Goal: Task Accomplishment & Management: Use online tool/utility

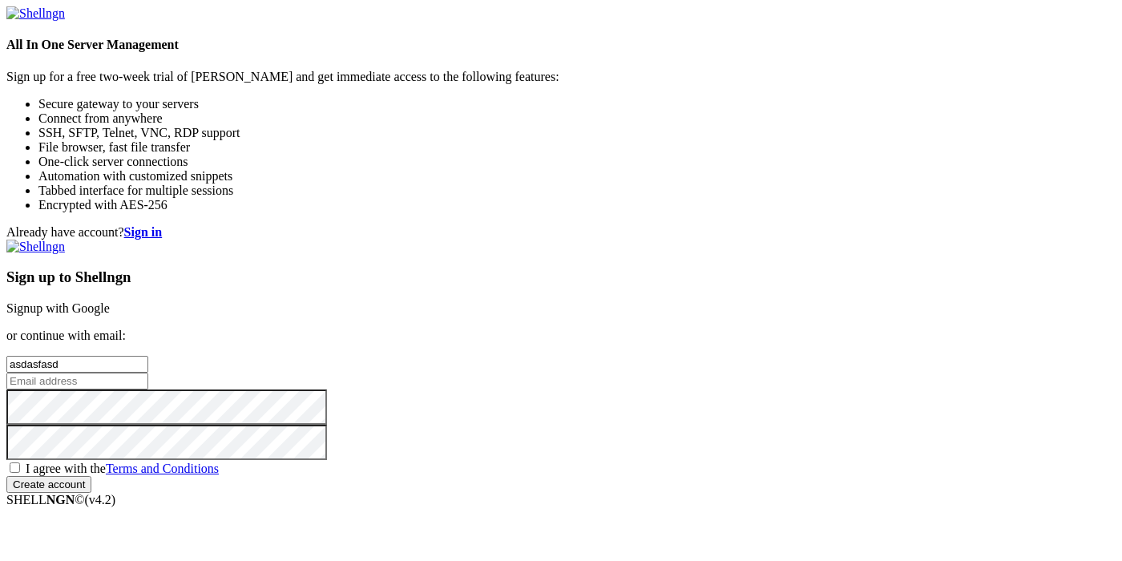
click at [148, 373] on input "email" at bounding box center [77, 381] width 142 height 17
paste input "[EMAIL_ADDRESS][DOMAIN_NAME]"
type input "[EMAIL_ADDRESS][DOMAIN_NAME]"
click at [219, 462] on span "I agree with the Terms and Conditions" at bounding box center [122, 469] width 193 height 14
click at [20, 462] on input "I agree with the Terms and Conditions" at bounding box center [15, 467] width 10 height 10
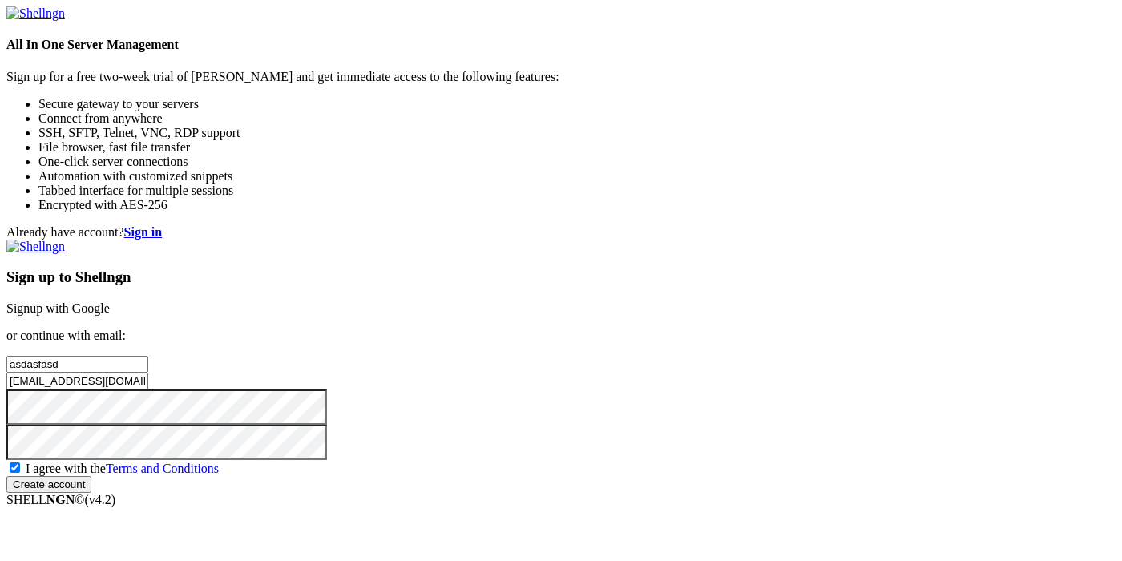
click at [91, 483] on input "Create account" at bounding box center [48, 484] width 85 height 17
click at [91, 493] on input "Create account" at bounding box center [48, 484] width 85 height 17
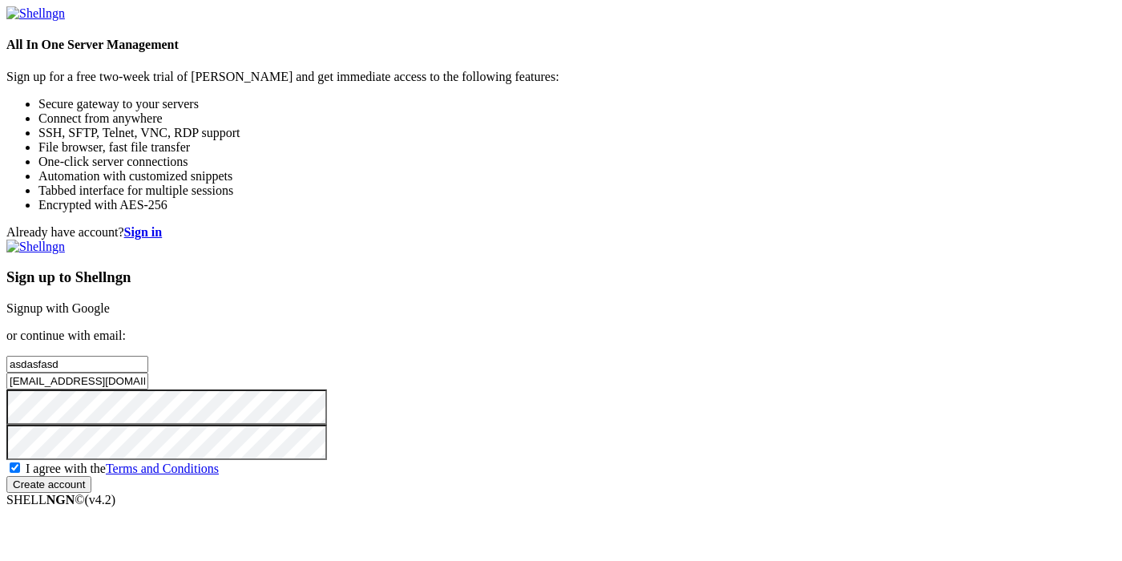
click at [91, 493] on input "Create account" at bounding box center [48, 484] width 85 height 17
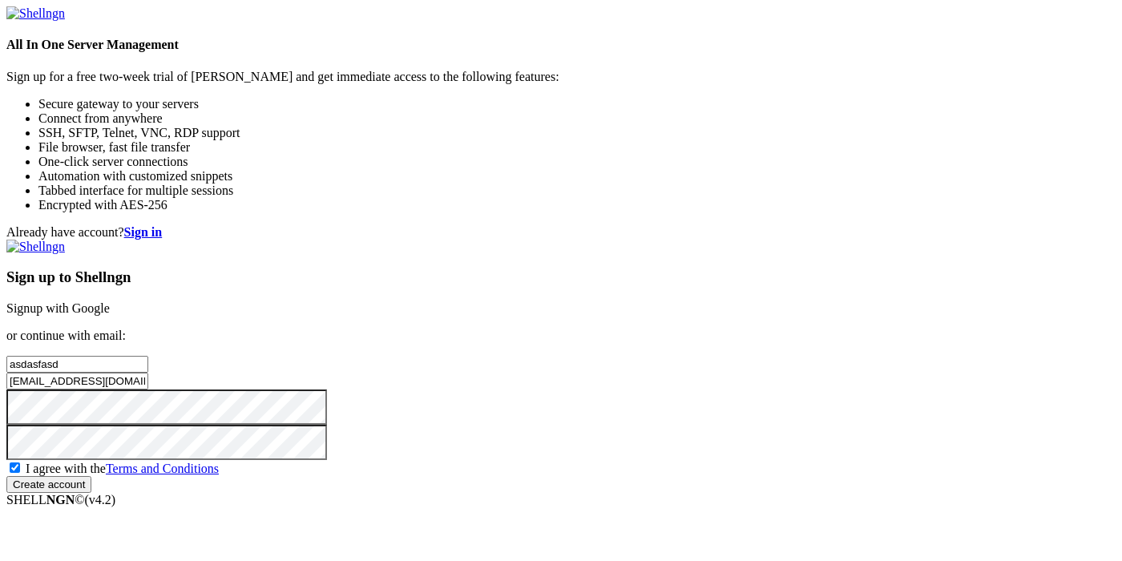
click at [91, 493] on input "Create account" at bounding box center [48, 484] width 85 height 17
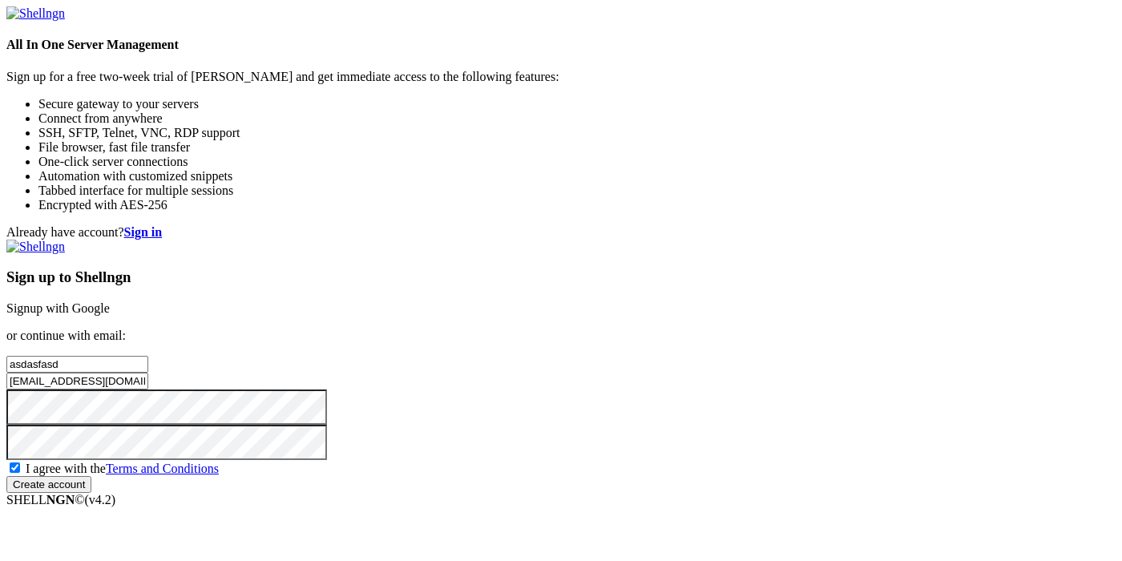
click at [91, 493] on input "Create account" at bounding box center [48, 484] width 85 height 17
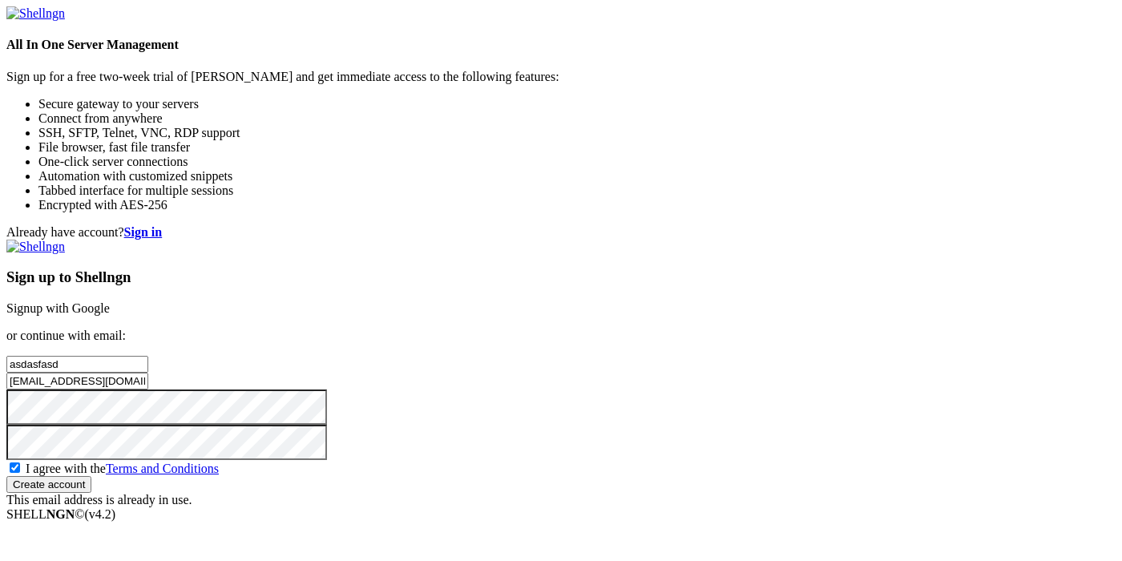
click at [219, 462] on span "I agree with the Terms and Conditions" at bounding box center [122, 469] width 193 height 14
click at [20, 462] on input "I agree with the Terms and Conditions" at bounding box center [15, 467] width 10 height 10
click at [630, 460] on div "I agree with the Terms and Conditions" at bounding box center [560, 468] width 1109 height 16
click at [219, 462] on span "I agree with the Terms and Conditions" at bounding box center [122, 469] width 193 height 14
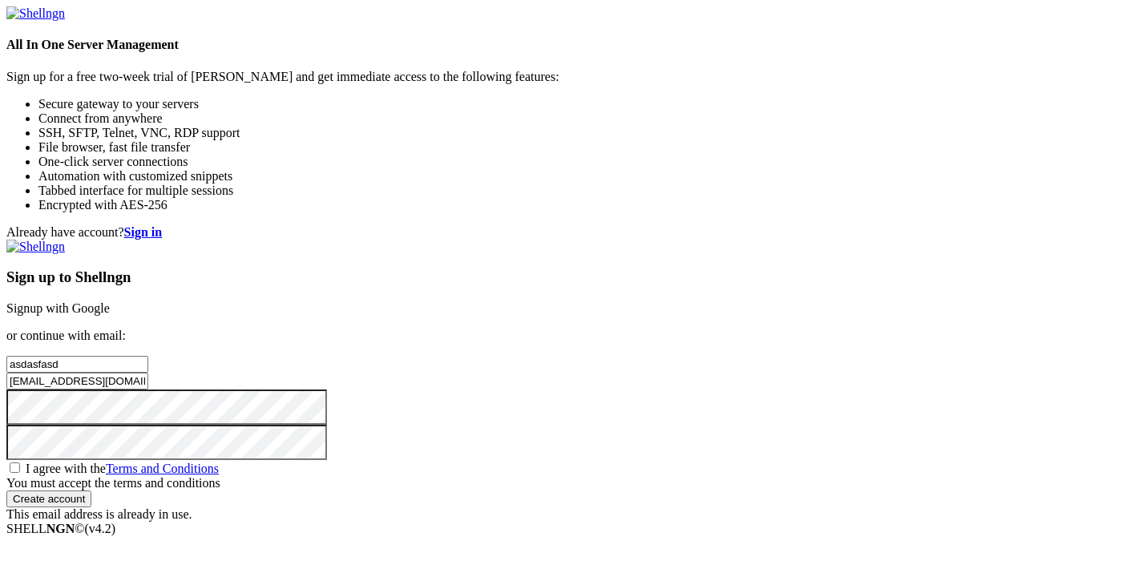
click at [20, 462] on input "I agree with the Terms and Conditions" at bounding box center [15, 467] width 10 height 10
click at [219, 462] on span "I agree with the Terms and Conditions" at bounding box center [122, 469] width 193 height 14
click at [20, 462] on input "I agree with the Terms and Conditions" at bounding box center [15, 467] width 10 height 10
click at [219, 462] on span "I agree with the Terms and Conditions" at bounding box center [122, 469] width 193 height 14
click at [20, 462] on input "I agree with the Terms and Conditions" at bounding box center [15, 467] width 10 height 10
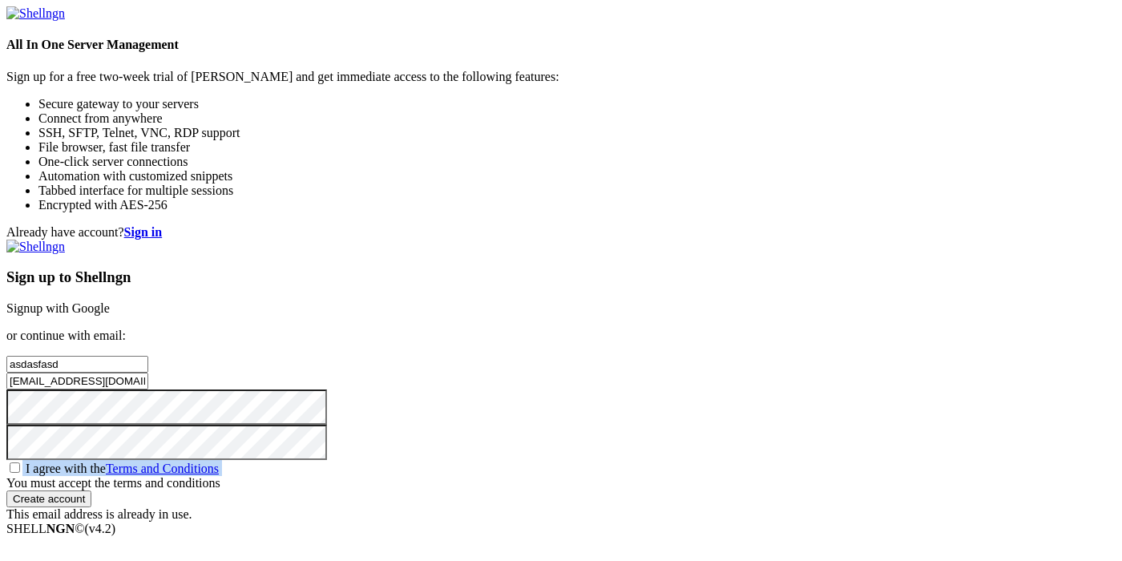
checkbox input "true"
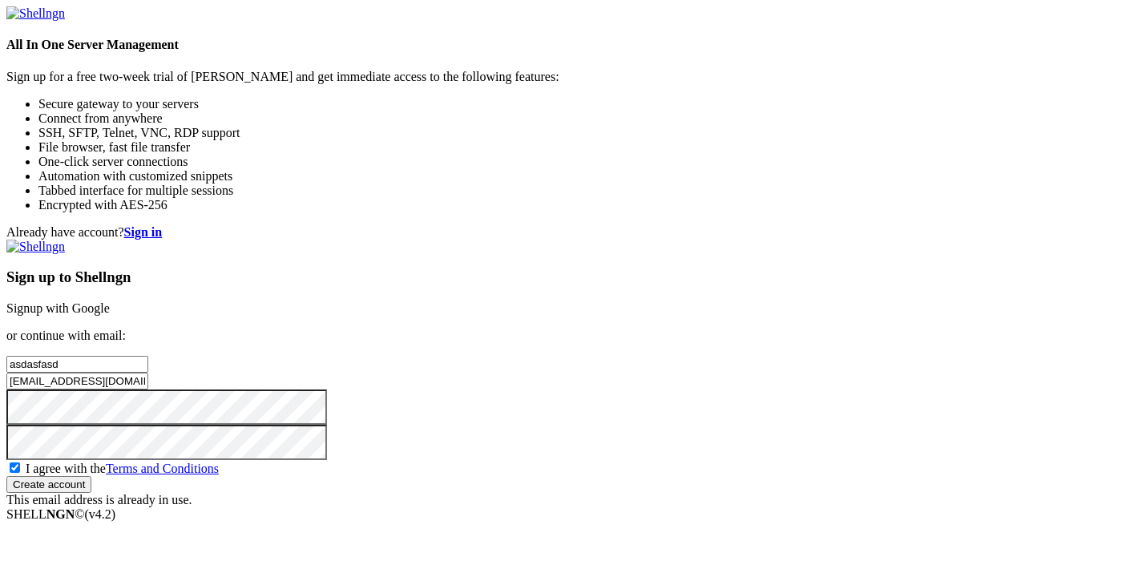
drag, startPoint x: 703, startPoint y: 212, endPoint x: 558, endPoint y: 202, distance: 145.3
click at [148, 373] on input "[EMAIL_ADDRESS][DOMAIN_NAME]" at bounding box center [77, 381] width 142 height 17
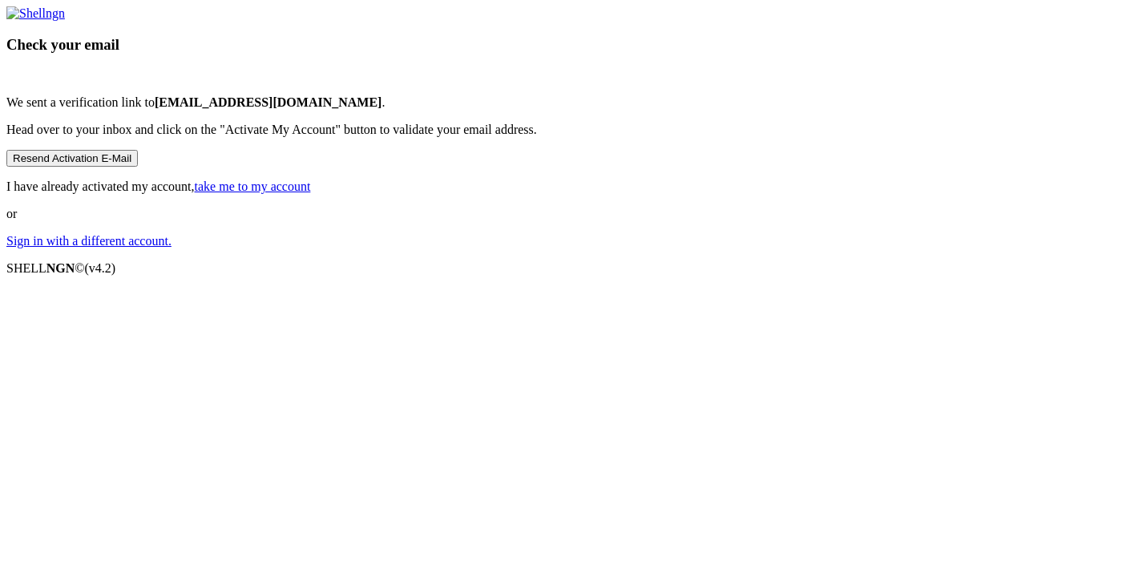
click at [138, 167] on button "Resend Activation E-Mail" at bounding box center [71, 158] width 131 height 17
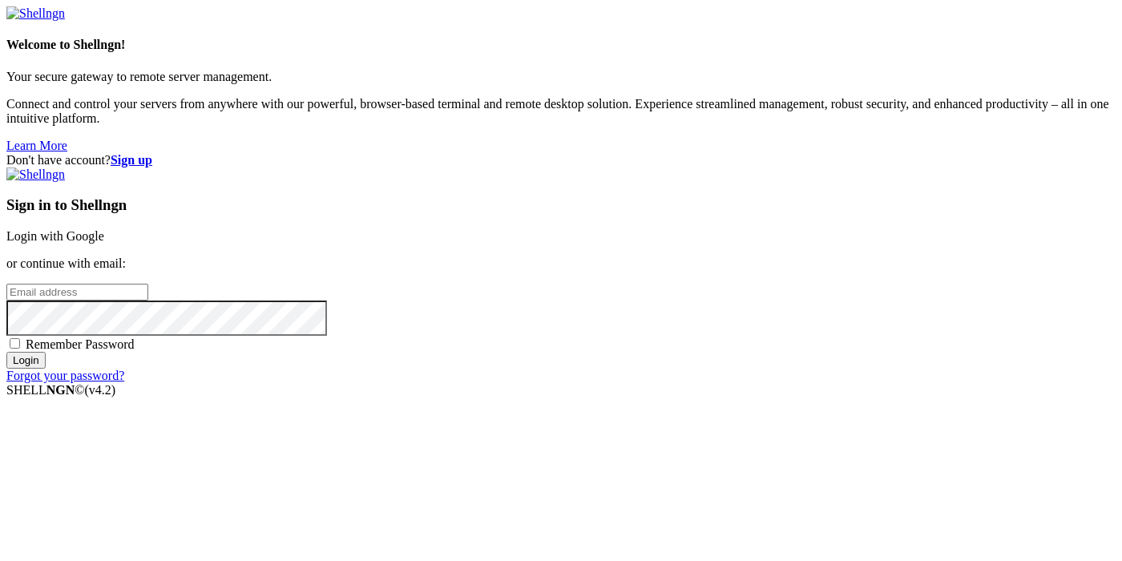
click at [148, 284] on input "email" at bounding box center [77, 292] width 142 height 17
paste input "[EMAIL_ADDRESS][DOMAIN_NAME]"
type input "[EMAIL_ADDRESS][DOMAIN_NAME]"
click at [46, 369] on input "Login" at bounding box center [25, 360] width 39 height 17
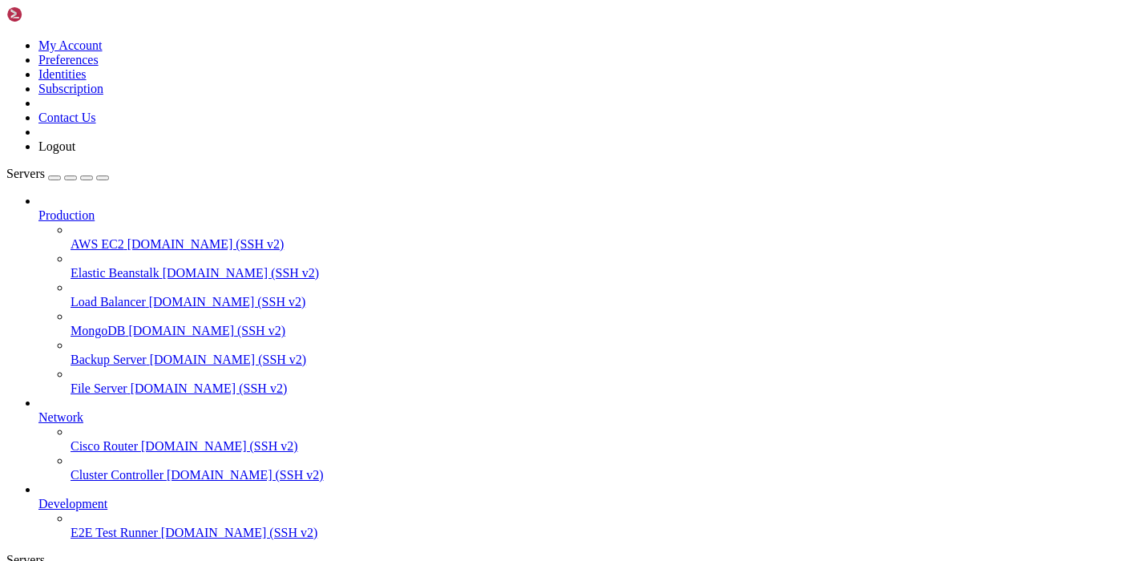
scroll to position [43, 0]
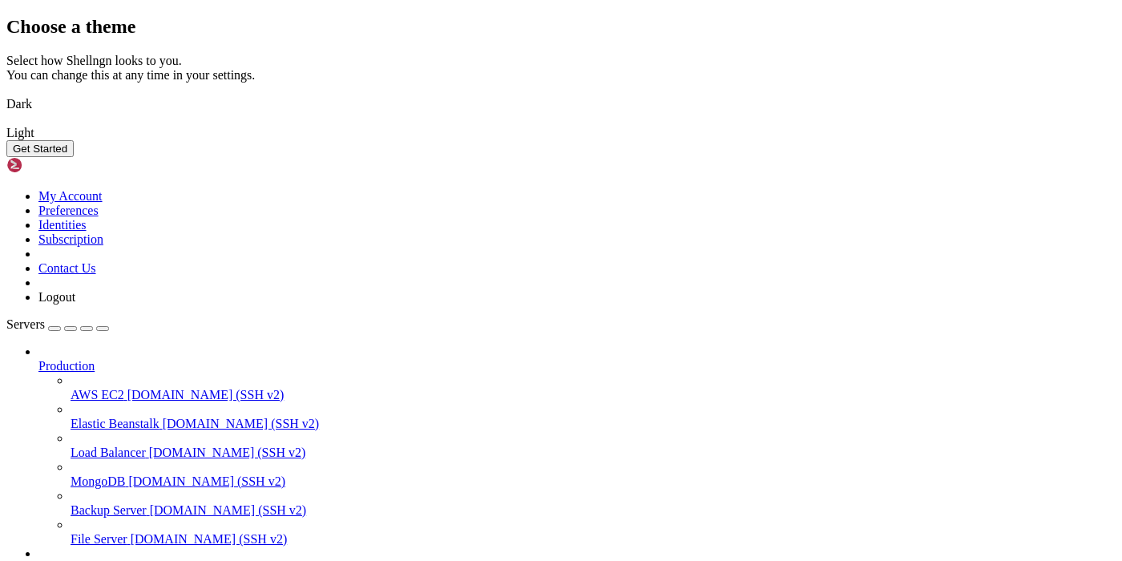
click at [74, 157] on button "Get Started" at bounding box center [39, 148] width 67 height 17
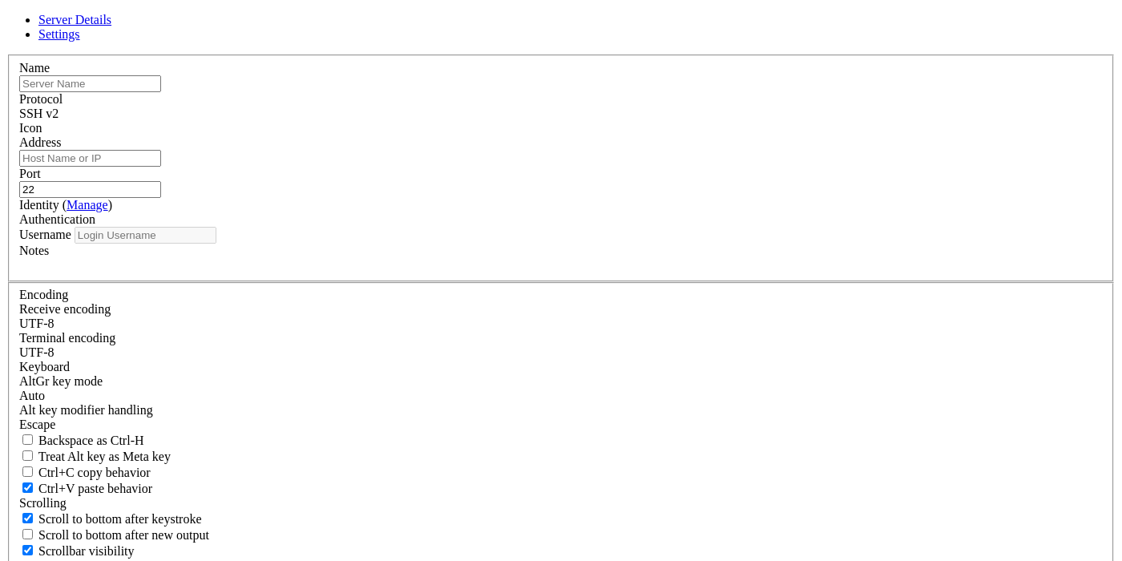
click at [605, 42] on div "Server Details Settings Name Protocol SSH v2 Icon" at bounding box center [560, 387] width 1109 height 748
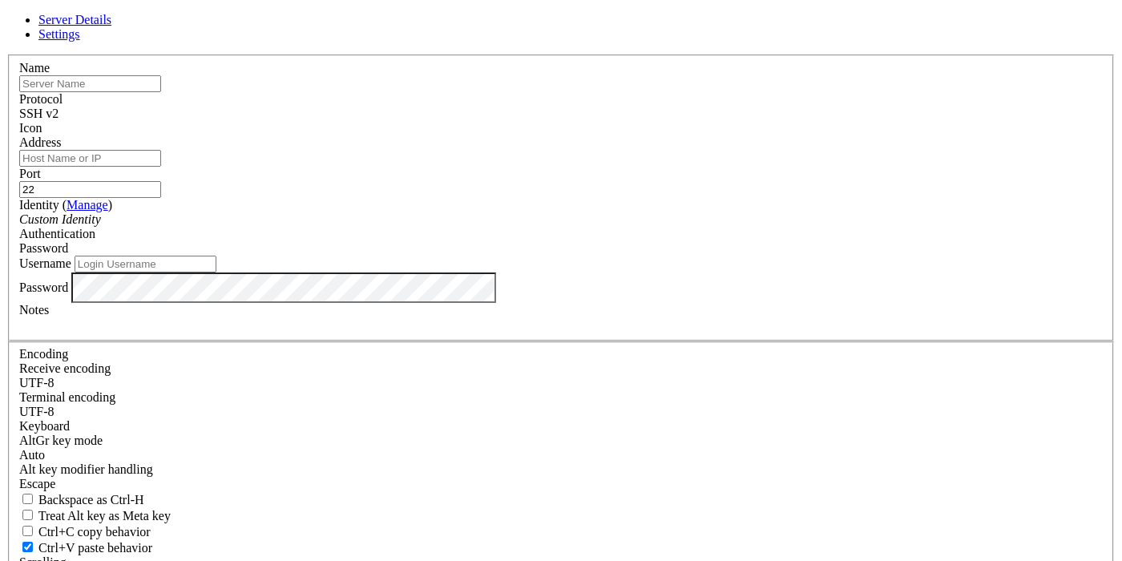
click at [161, 92] on input "text" at bounding box center [90, 83] width 142 height 17
type input "asdfgfdsf"
click at [161, 167] on input "Address" at bounding box center [90, 158] width 142 height 17
paste input "[TECHNICAL_ID]"
type input "[TECHNICAL_ID]"
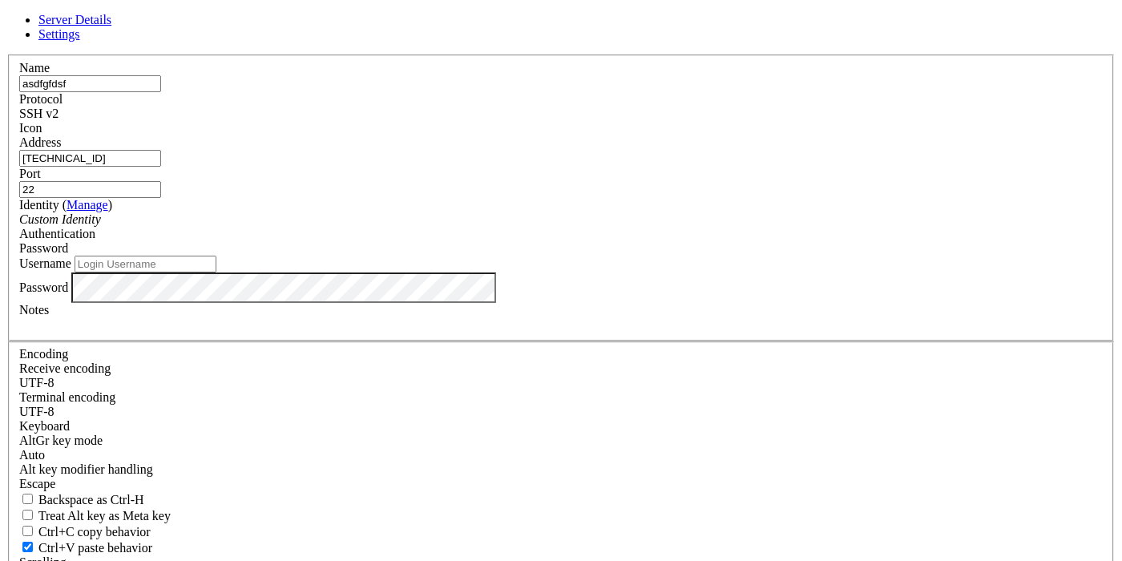
click at [216, 272] on input "Username" at bounding box center [146, 264] width 142 height 17
type input "root"
click at [591, 42] on header "Server Details Settings" at bounding box center [560, 27] width 1109 height 29
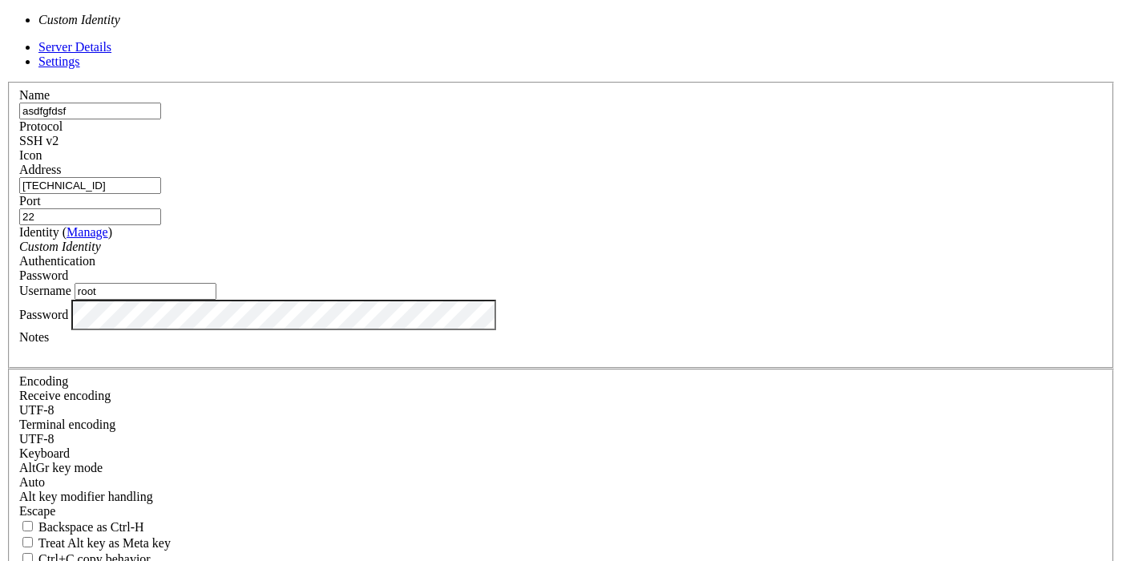
click at [437, 248] on div "Custom Identity" at bounding box center [560, 247] width 1083 height 14
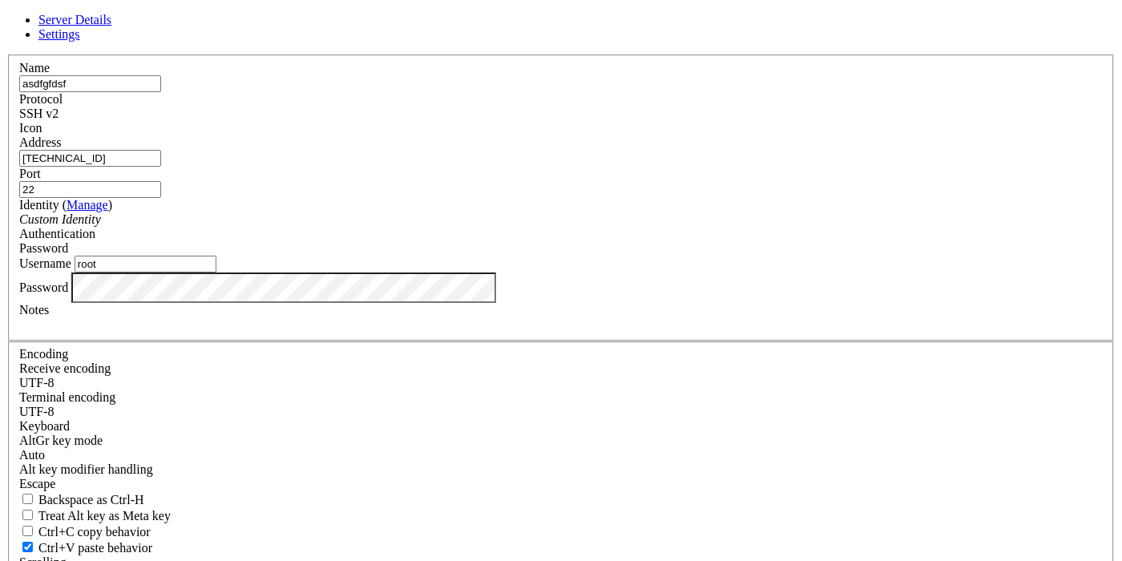
click at [438, 227] on div "Custom Identity" at bounding box center [560, 219] width 1083 height 14
click at [216, 272] on input "root" at bounding box center [146, 264] width 142 height 17
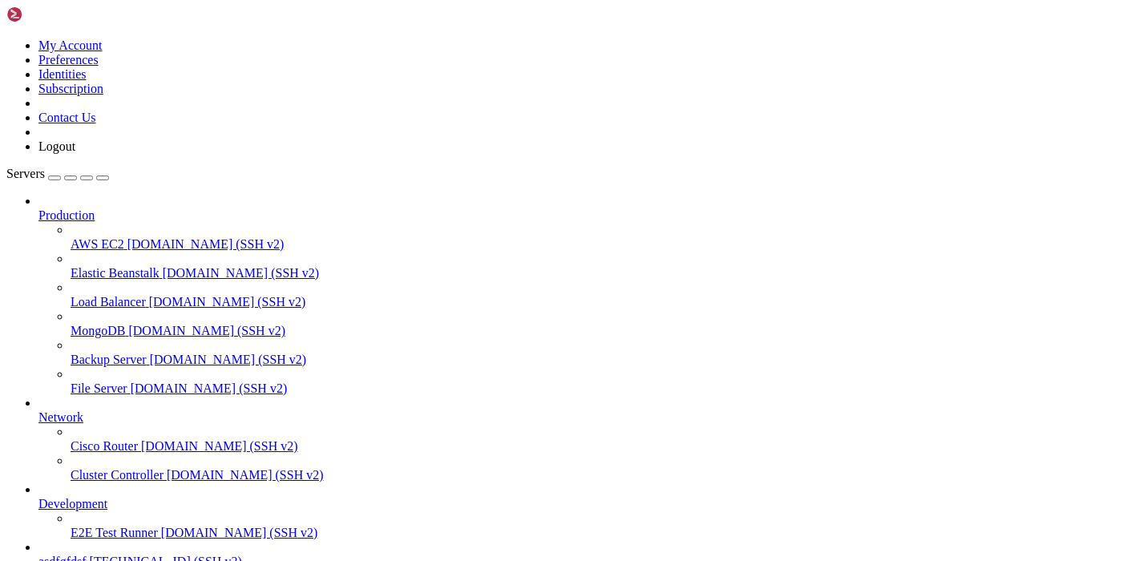
scroll to position [85, 0]
drag, startPoint x: 68, startPoint y: 1050, endPoint x: 14, endPoint y: 1050, distance: 53.7
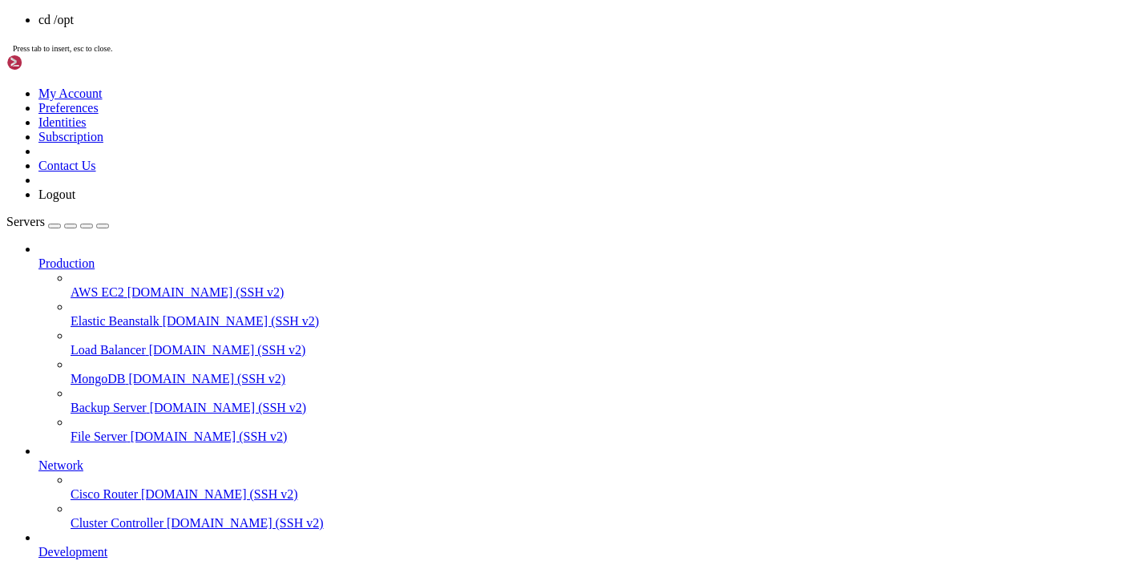
copy span "check_gits"
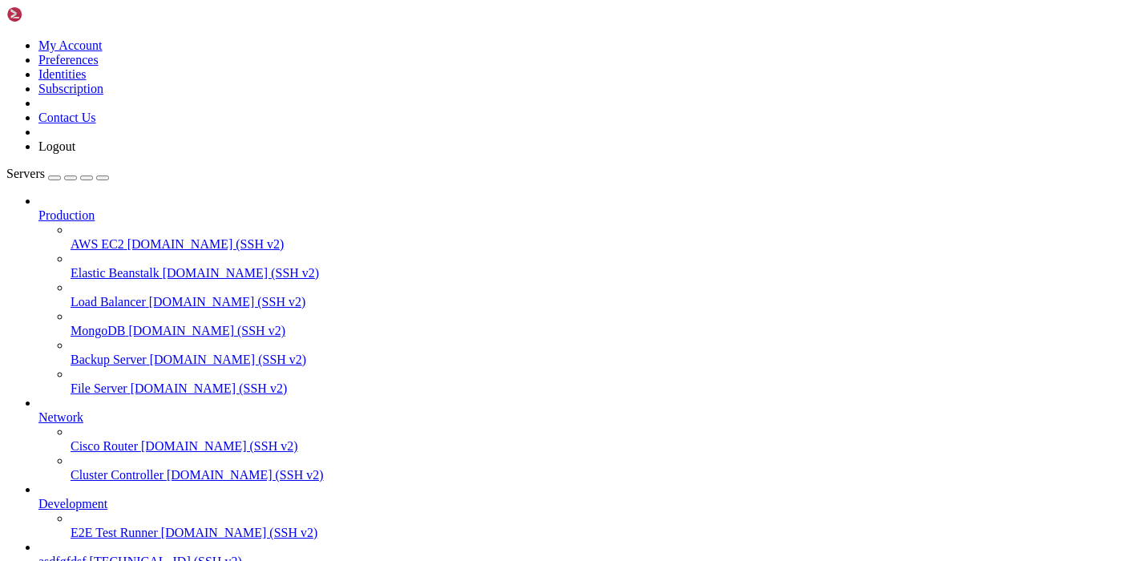
drag, startPoint x: 229, startPoint y: 1159, endPoint x: 131, endPoint y: 1167, distance: 98.9
drag, startPoint x: 228, startPoint y: 1158, endPoint x: 122, endPoint y: 1159, distance: 105.8
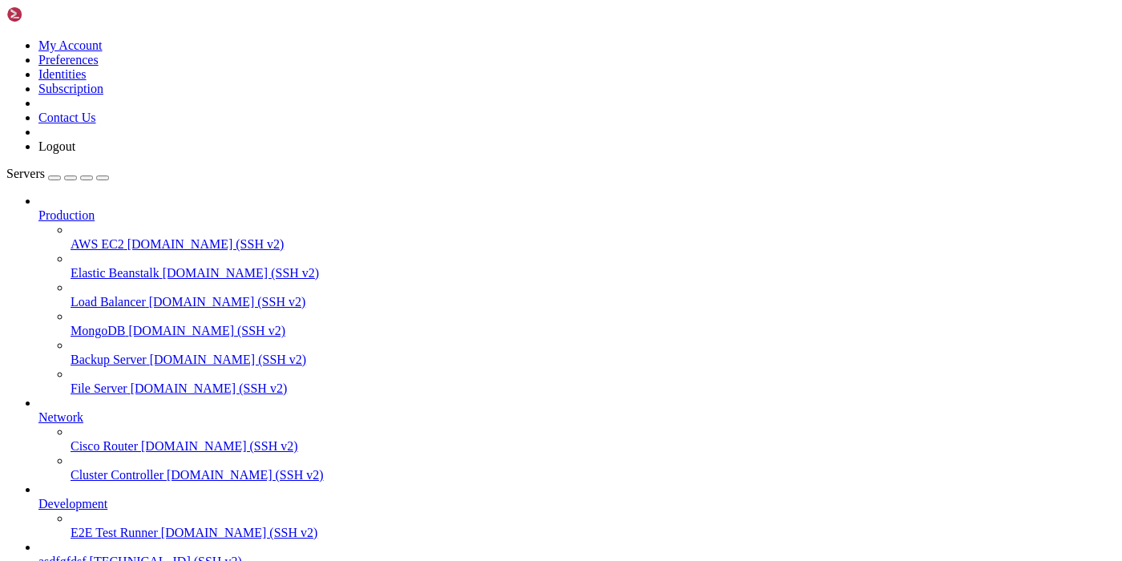
copy x-row "opengit_good.txt"
drag, startPoint x: 175, startPoint y: 998, endPoint x: 93, endPoint y: 999, distance: 81.7
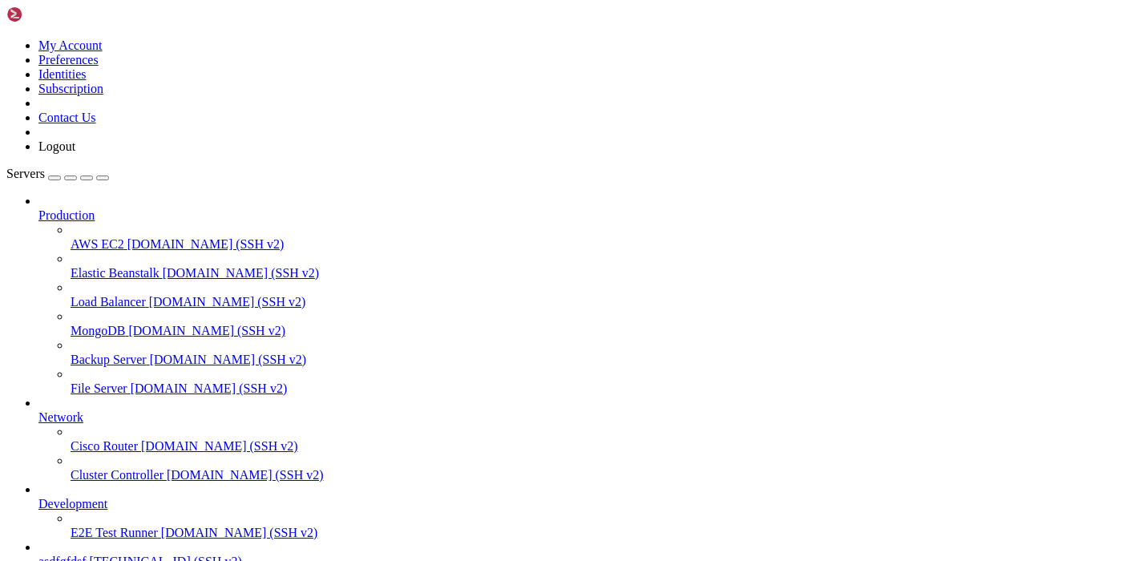
copy x-row "git_good.txt"
paste textarea "git_good.txt"
type textarea "git_good.txt"
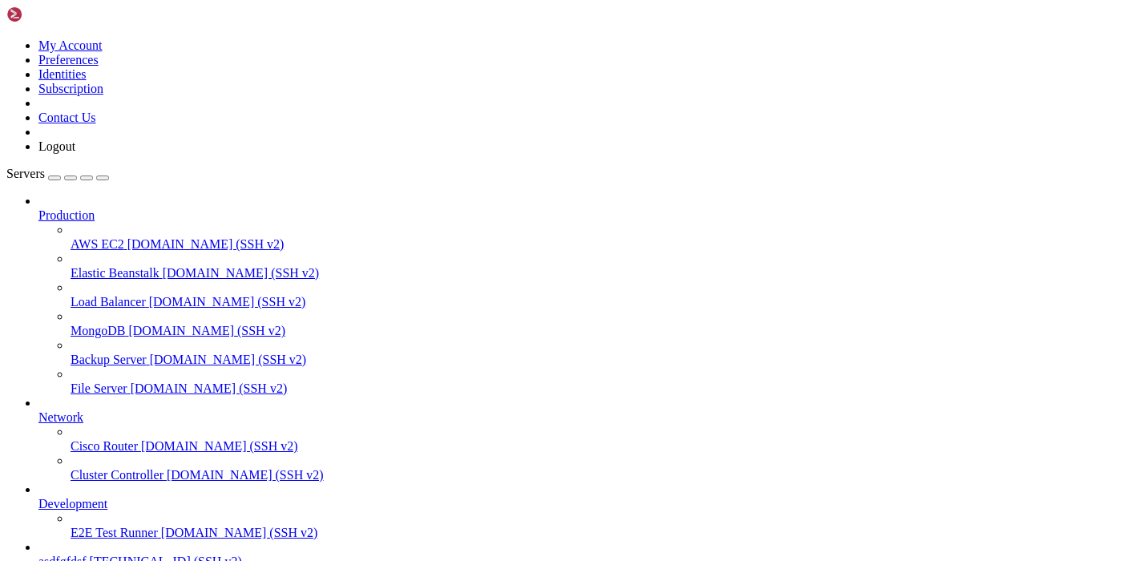
scroll to position [1215, 0]
drag, startPoint x: 268, startPoint y: 1105, endPoint x: 172, endPoint y: 1106, distance: 96.2
copy x-row "[DOMAIN_NAME][GEOGRAPHIC_DATA]"
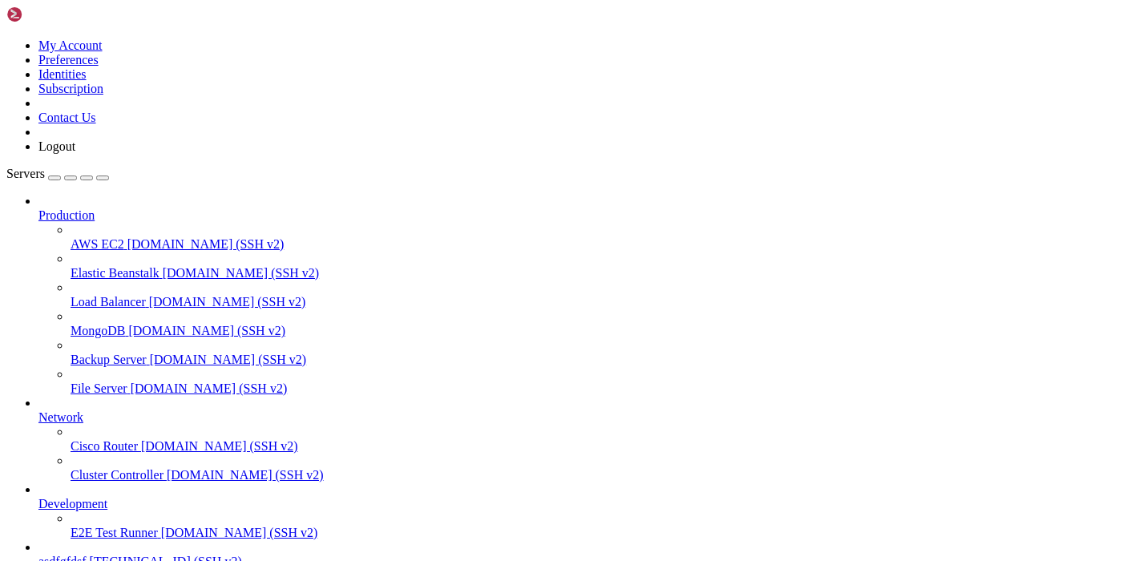
drag, startPoint x: 220, startPoint y: 1025, endPoint x: 175, endPoint y: 1026, distance: 44.9
copy x-row "[DOMAIN_NAME][DEMOGRAPHIC_DATA]"
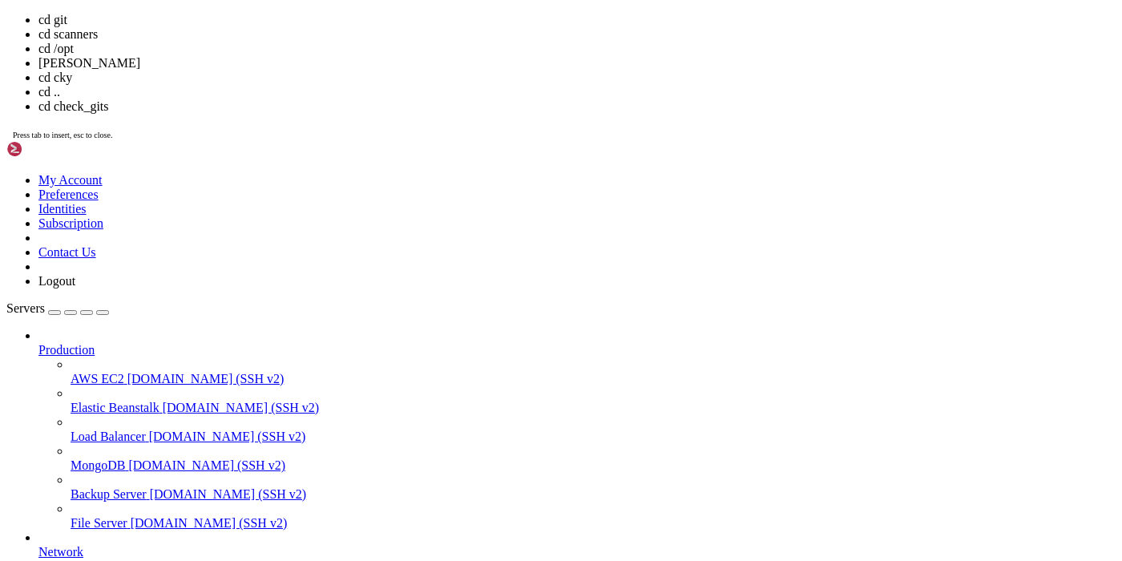
drag, startPoint x: 81, startPoint y: 1051, endPoint x: 16, endPoint y: 1049, distance: 64.9
copy span "big_target"
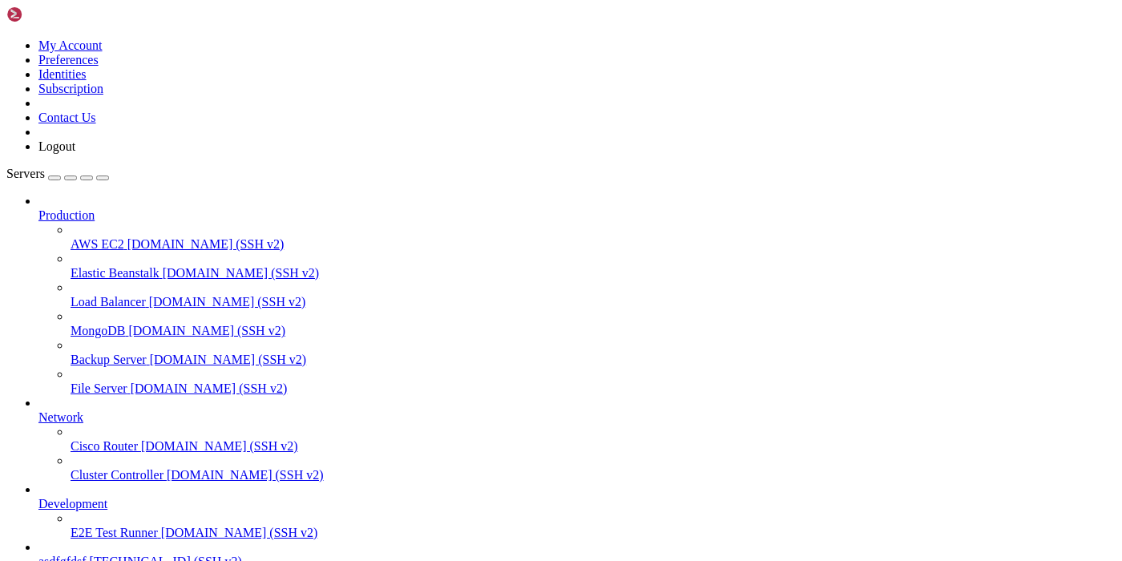
drag, startPoint x: 217, startPoint y: 959, endPoint x: 50, endPoint y: 962, distance: 167.5
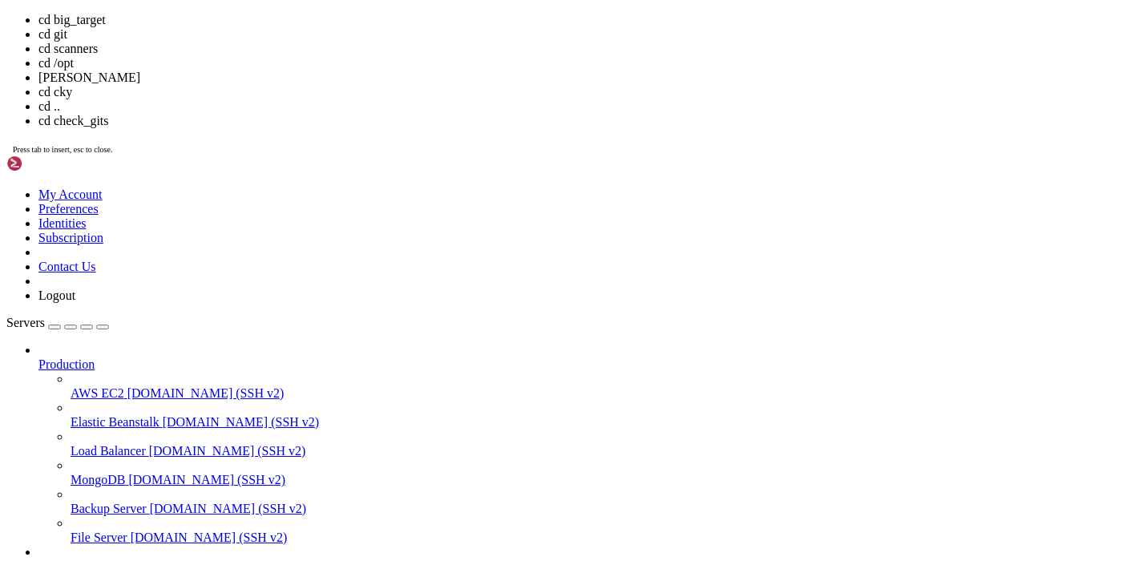
copy x-row "[DOMAIN_NAME]"
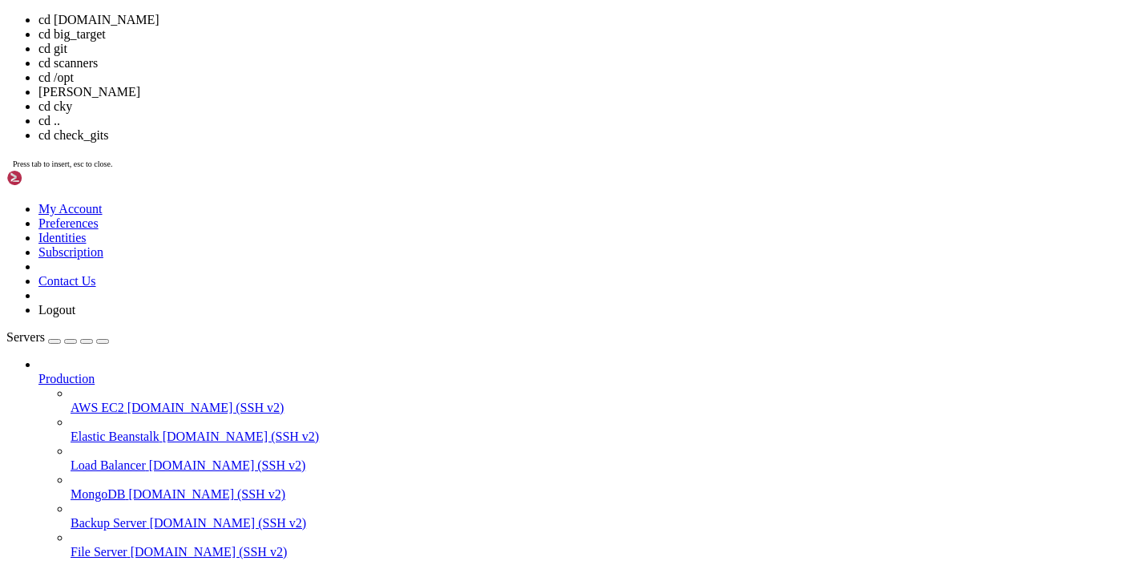
drag, startPoint x: 173, startPoint y: 1165, endPoint x: 12, endPoint y: 1161, distance: 161.1
drag, startPoint x: 12, startPoint y: 1161, endPoint x: 133, endPoint y: 1158, distance: 121.0
drag, startPoint x: 173, startPoint y: 1159, endPoint x: 14, endPoint y: 1160, distance: 159.5
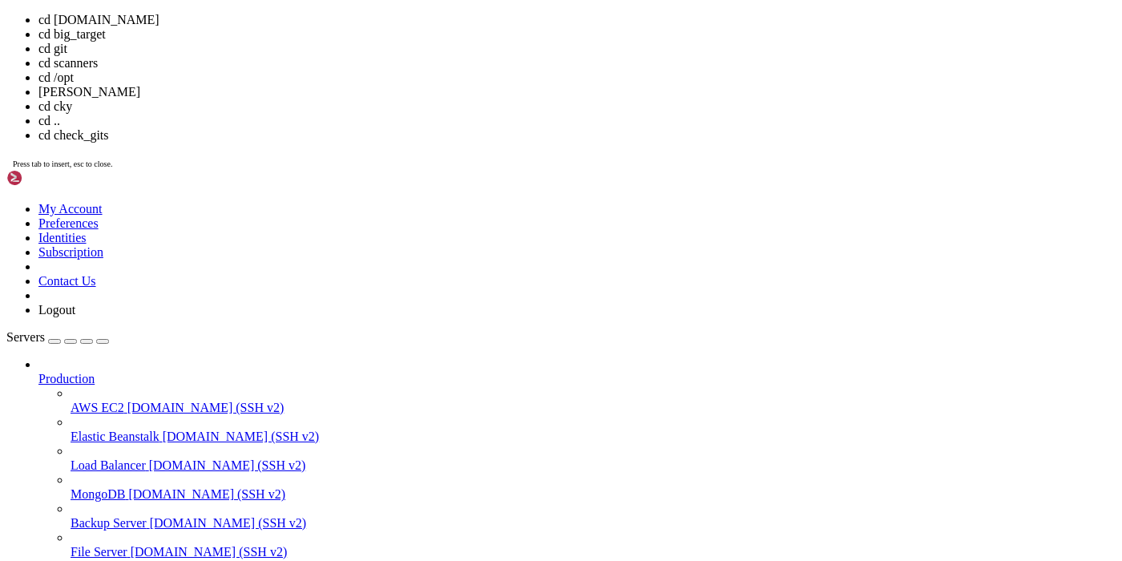
copy span "admin462x1be1hzndsc3wuff"
